Goal: Information Seeking & Learning: Learn about a topic

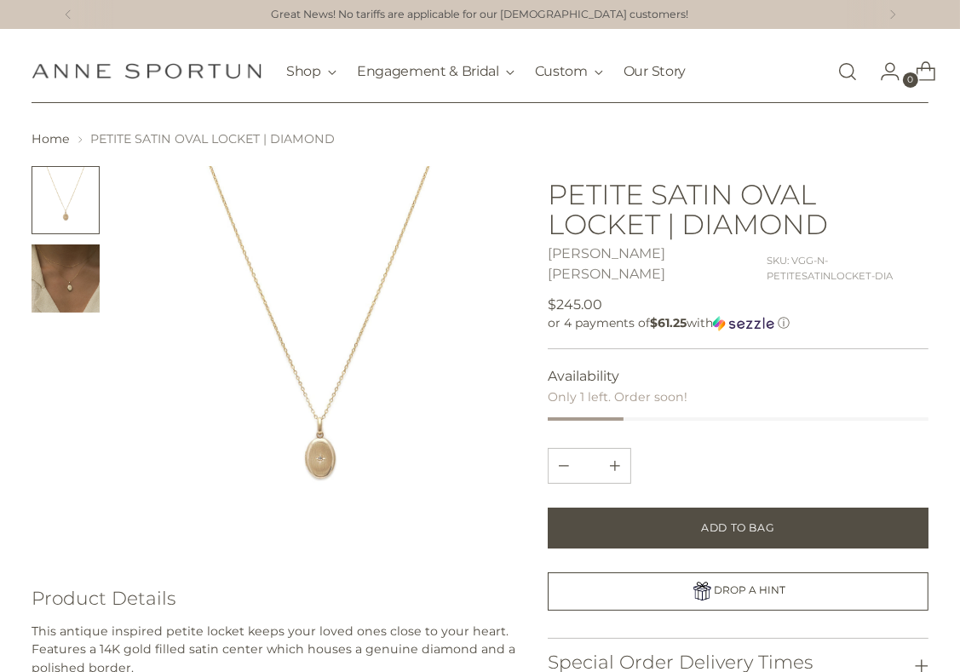
click at [326, 454] on img at bounding box center [319, 362] width 393 height 393
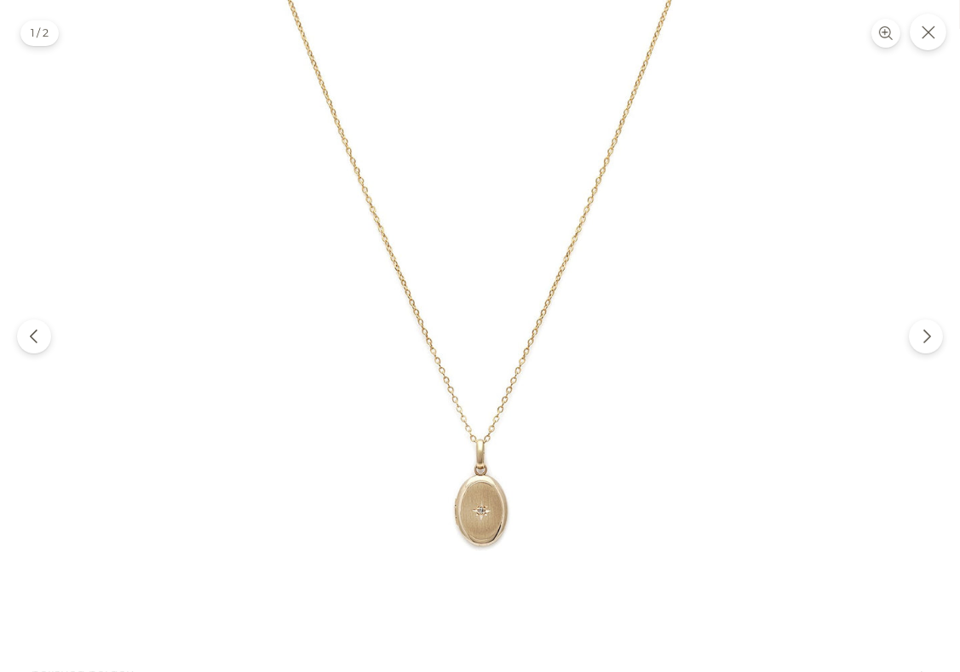
click at [480, 528] on img at bounding box center [480, 342] width 685 height 685
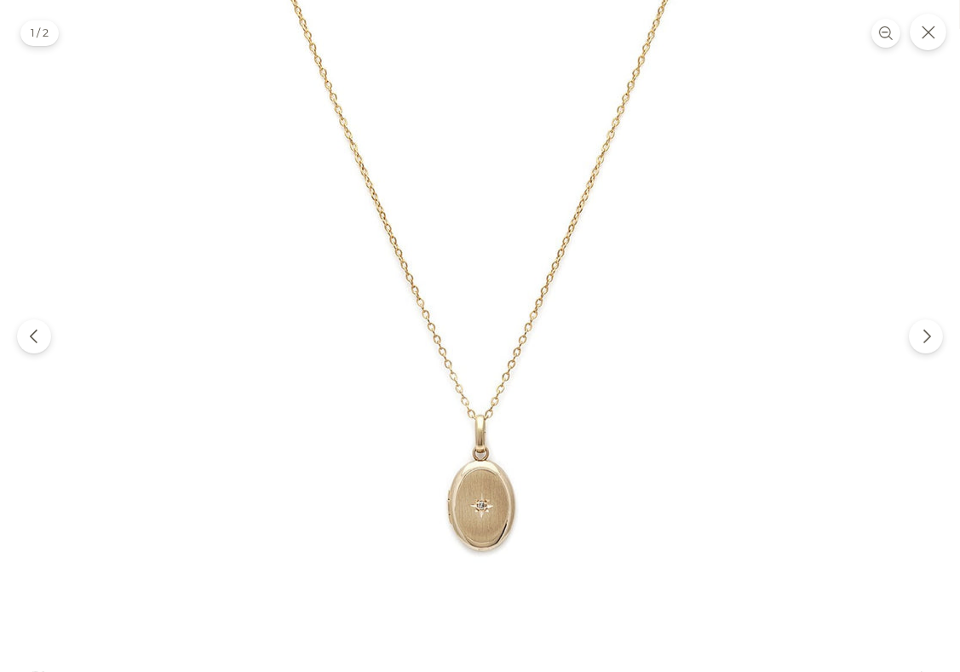
click at [480, 531] on img at bounding box center [480, 291] width 872 height 872
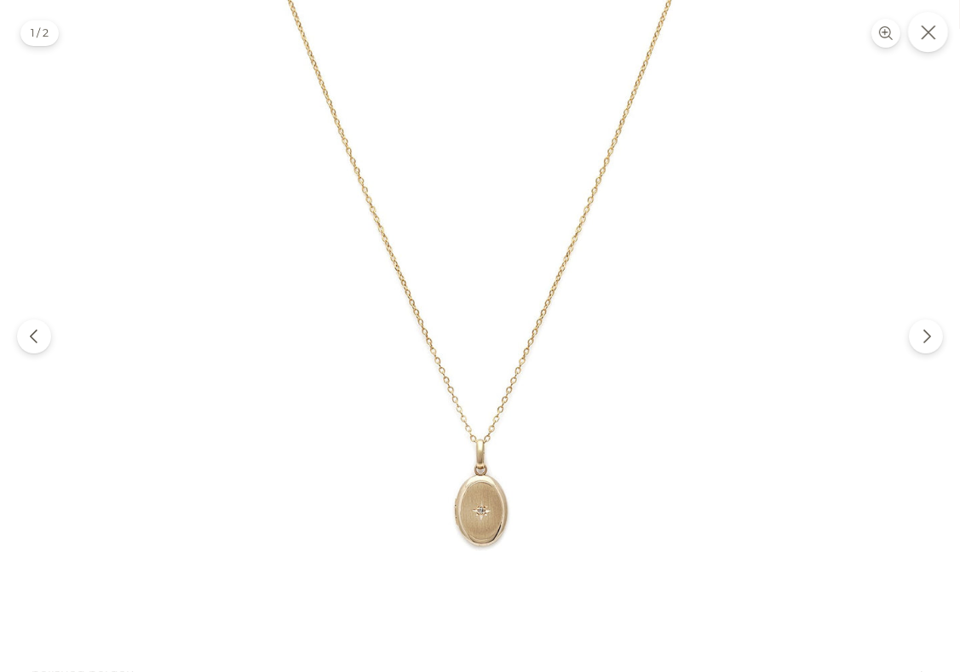
click at [924, 37] on icon "Close" at bounding box center [928, 32] width 15 height 15
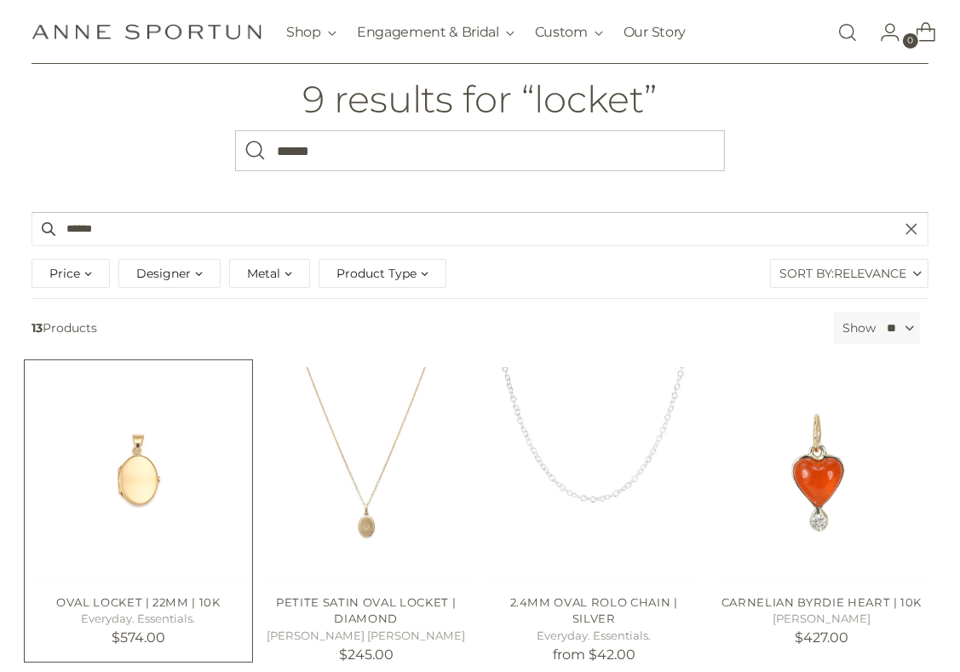
scroll to position [170, 0]
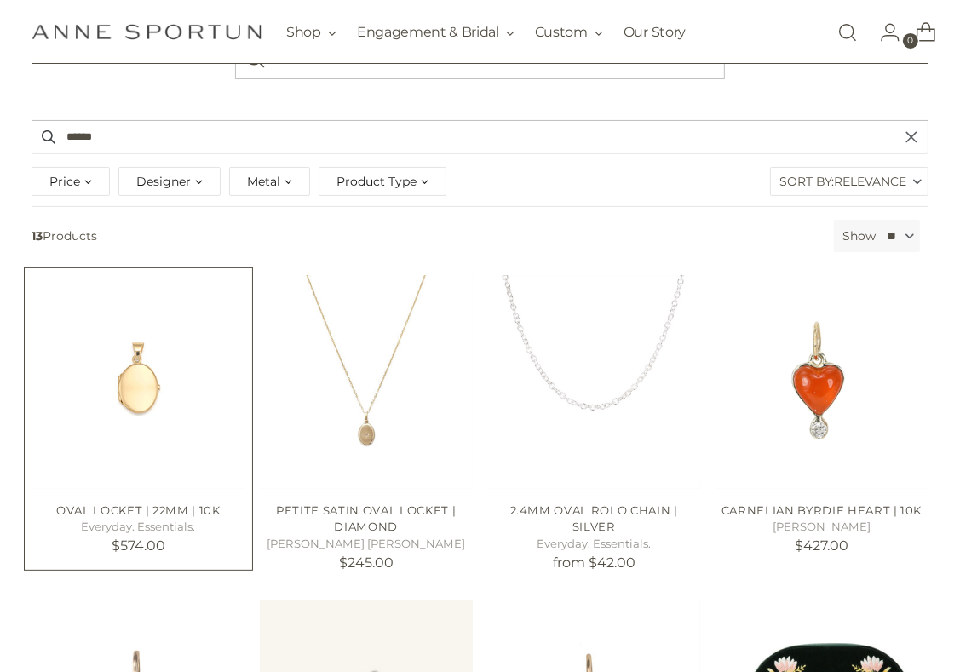
click at [0, 0] on img "Oval Locket | 22mm | 10k" at bounding box center [0, 0] width 0 height 0
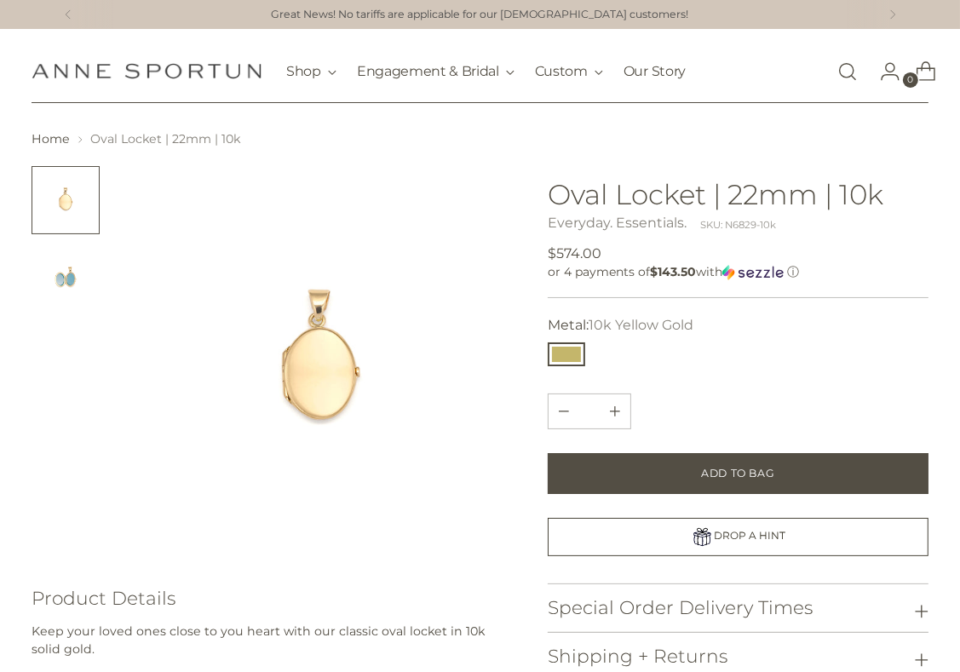
click at [67, 269] on img "Change image to image 2" at bounding box center [66, 278] width 68 height 68
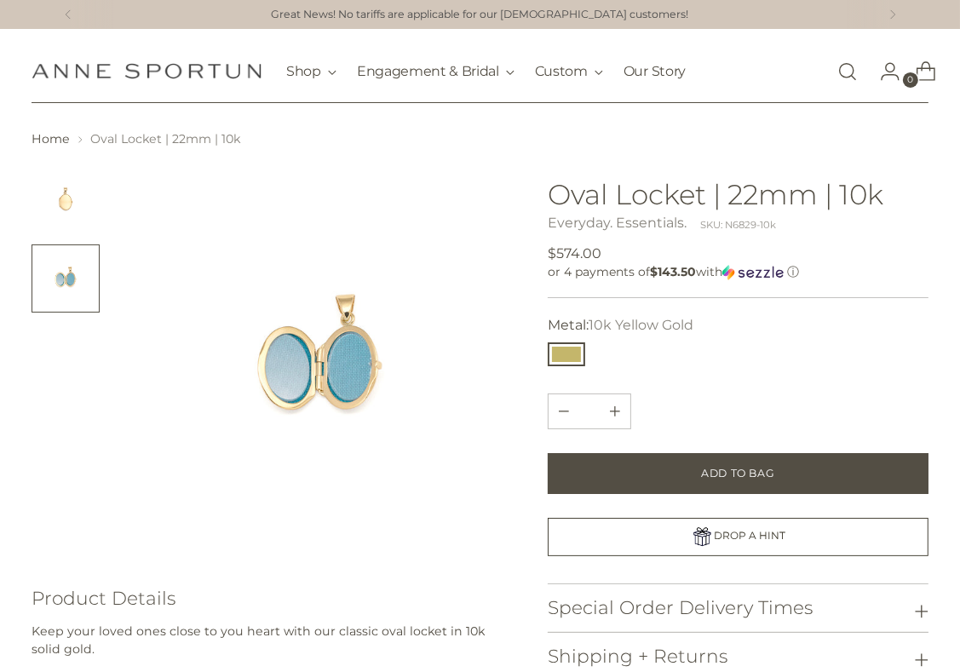
click at [48, 192] on img "Change image to image 1" at bounding box center [66, 200] width 68 height 68
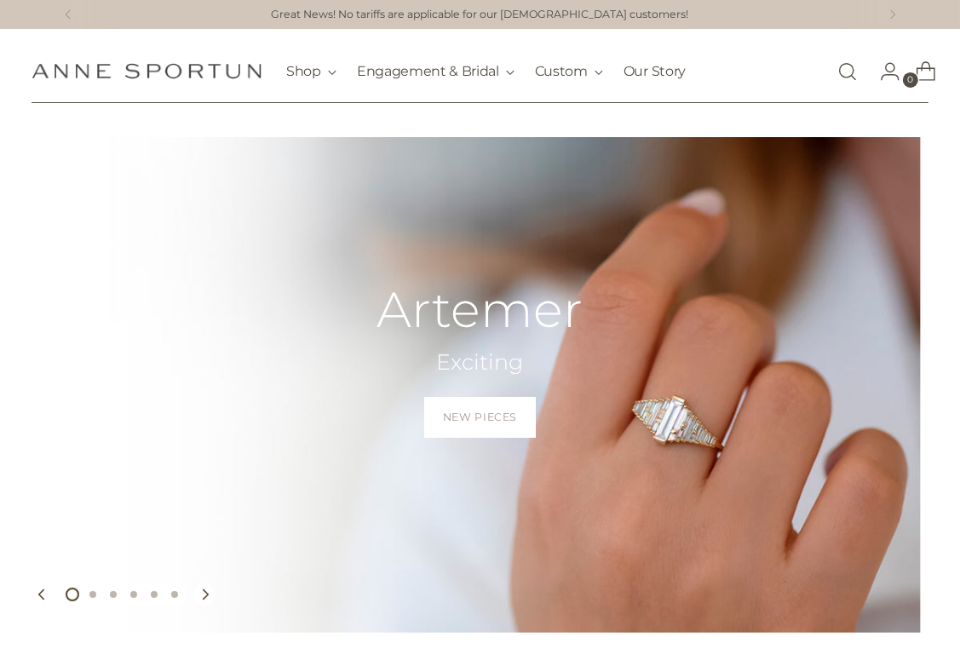
click at [695, 88] on div "Anne Sportun Fine Jewellery Shop Gift Guide New & Fresh In-Stock & Ready to Shi…" at bounding box center [480, 71] width 897 height 64
click at [848, 70] on link "Open search modal" at bounding box center [847, 71] width 34 height 34
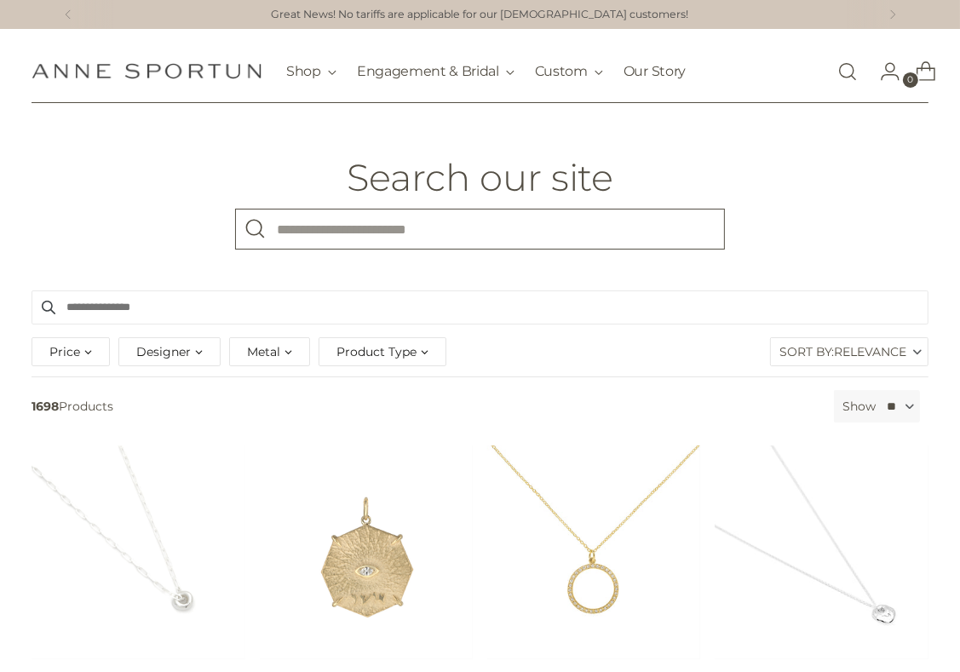
click at [428, 221] on input "What are you looking for?" at bounding box center [480, 229] width 490 height 41
type input "******"
click at [235, 209] on button "Search" at bounding box center [255, 229] width 41 height 41
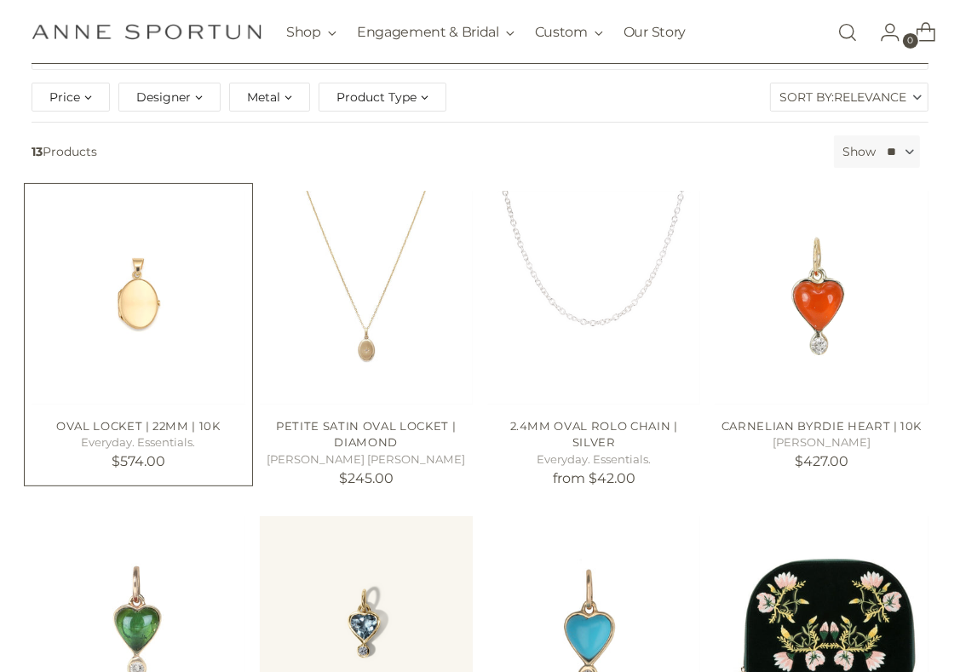
scroll to position [255, 0]
click at [0, 0] on img "Oval Locket | 22mm | 10k" at bounding box center [0, 0] width 0 height 0
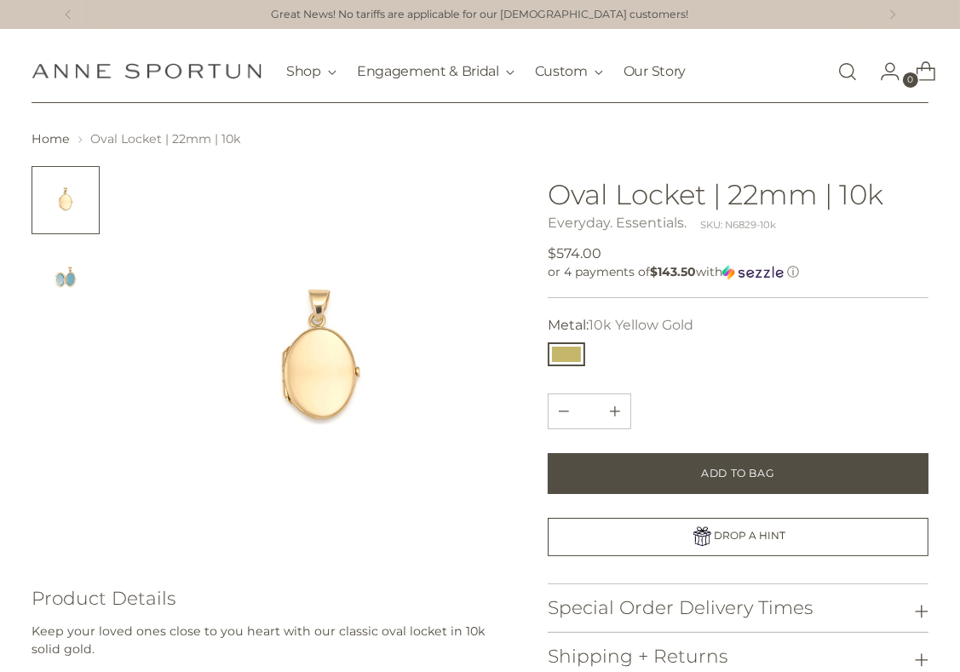
click at [72, 283] on img "Change image to image 2" at bounding box center [66, 278] width 68 height 68
